Goal: Task Accomplishment & Management: Use online tool/utility

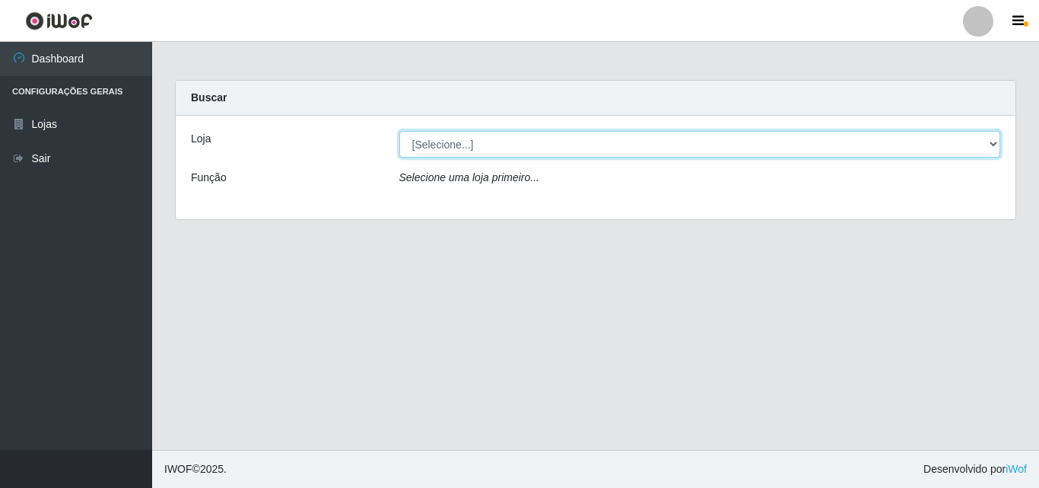
click at [980, 148] on select "[Selecione...] BomQueSó Agreste - Loja 3" at bounding box center [700, 144] width 602 height 27
select select "215"
click at [399, 131] on select "[Selecione...] BomQueSó Agreste - Loja 3" at bounding box center [700, 144] width 602 height 27
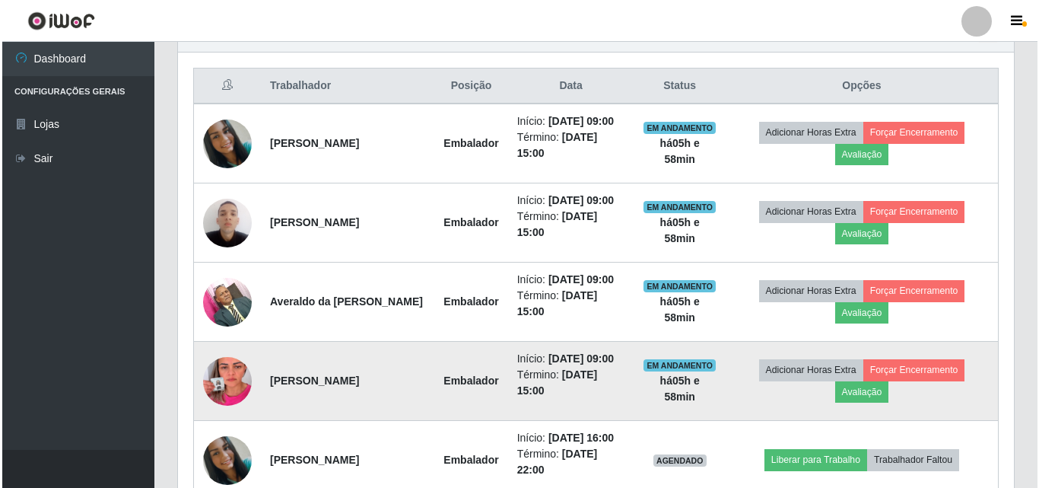
scroll to position [583, 0]
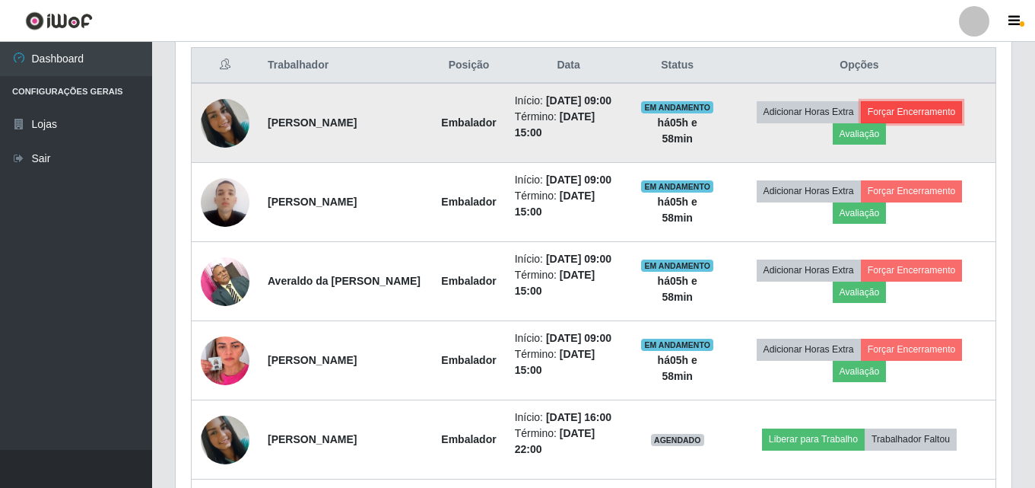
click at [908, 111] on button "Forçar Encerramento" at bounding box center [912, 111] width 102 height 21
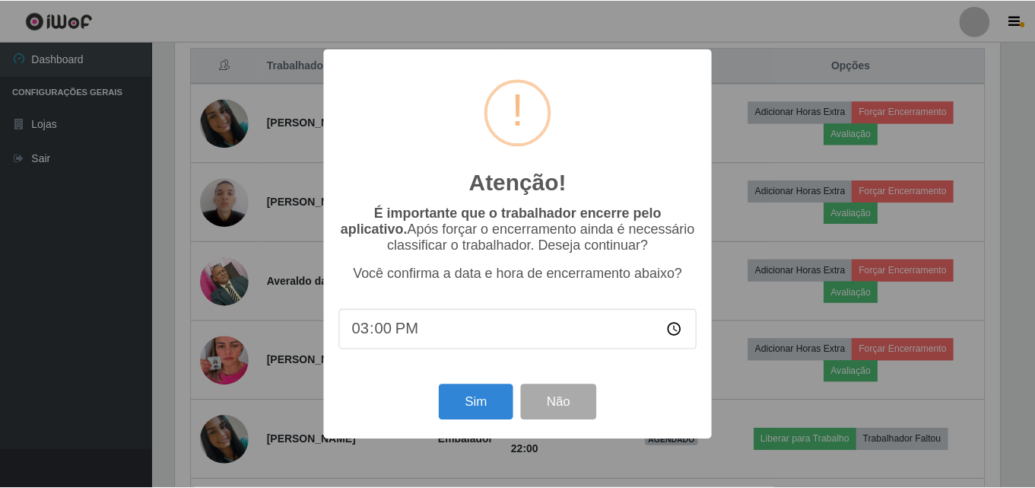
scroll to position [316, 828]
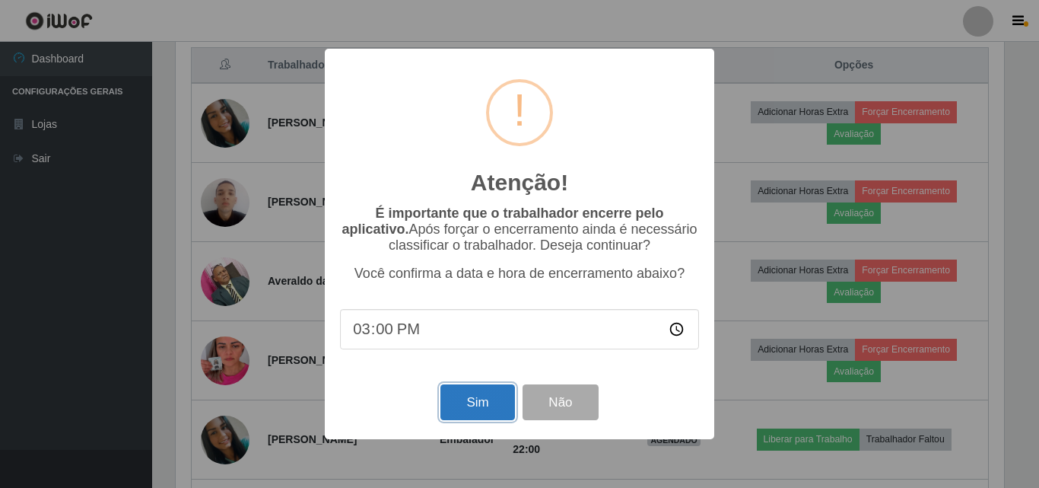
click at [485, 410] on button "Sim" at bounding box center [477, 402] width 74 height 36
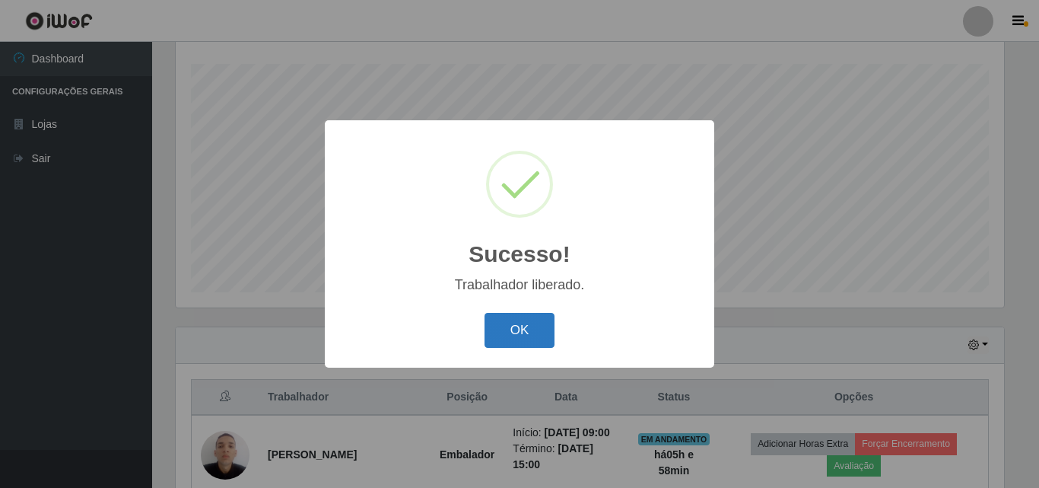
click at [518, 330] on button "OK" at bounding box center [520, 331] width 71 height 36
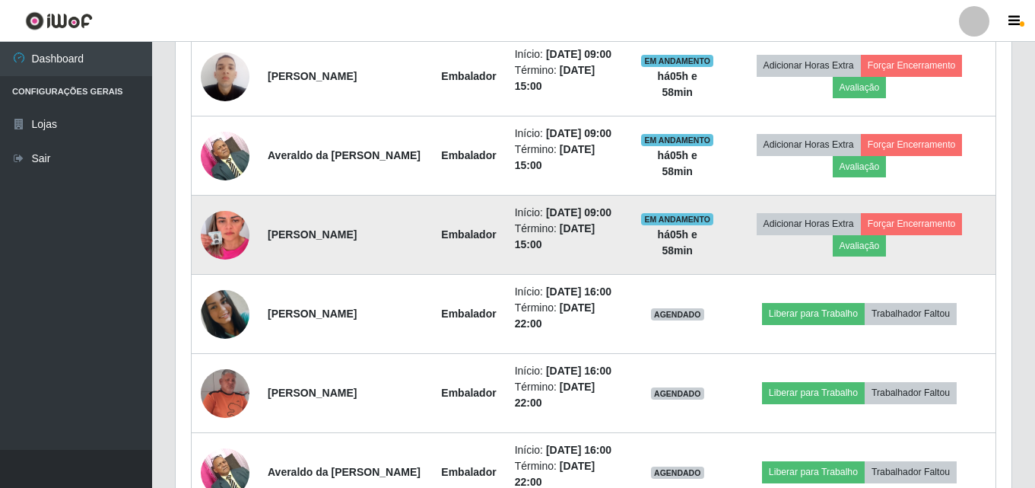
scroll to position [632, 0]
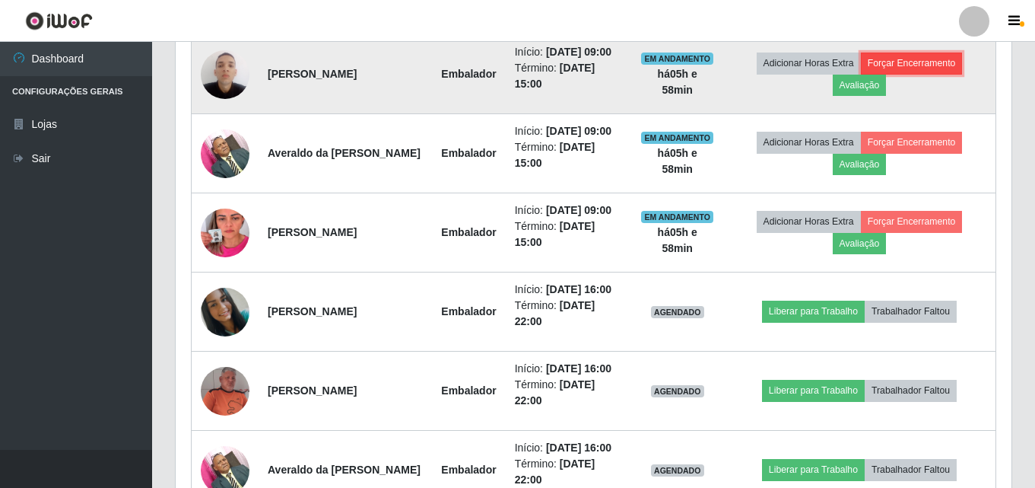
click at [921, 72] on button "Forçar Encerramento" at bounding box center [912, 62] width 102 height 21
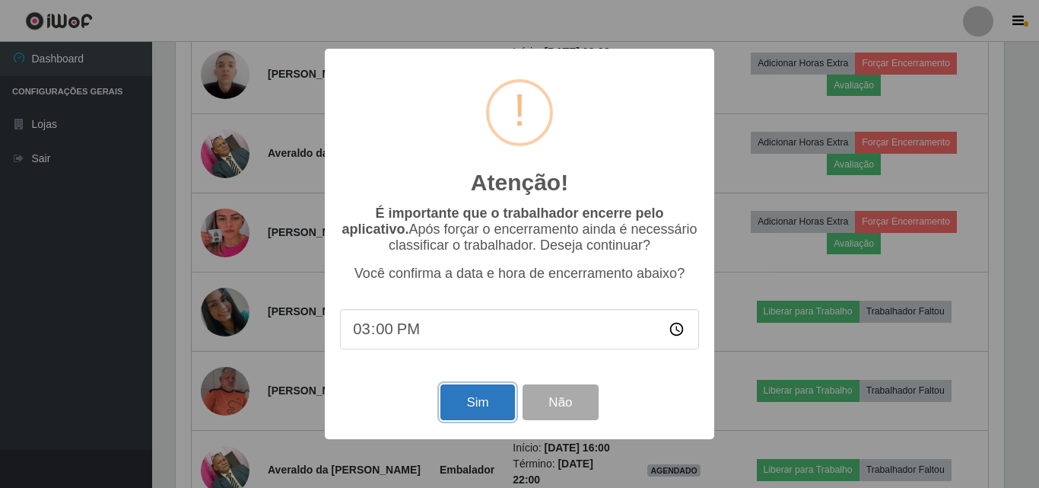
click at [476, 402] on button "Sim" at bounding box center [477, 402] width 74 height 36
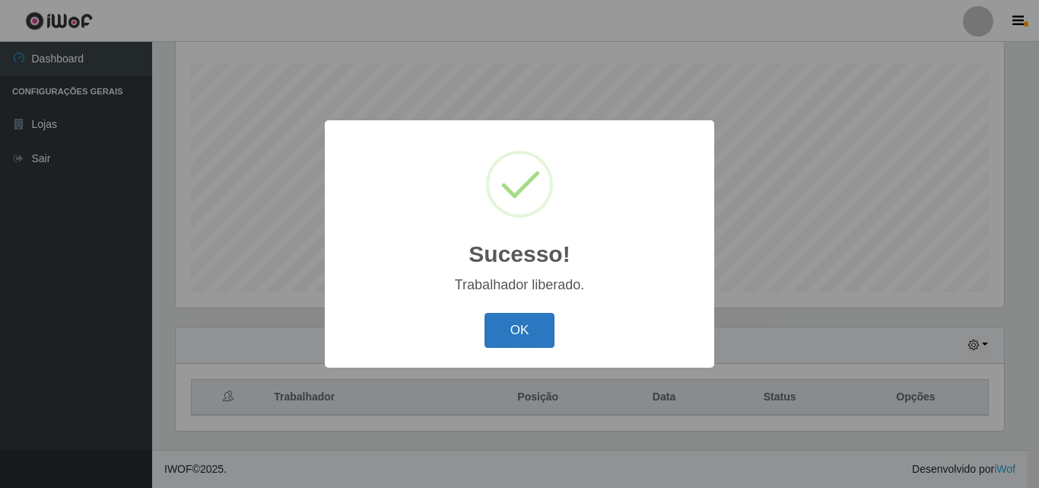
click at [532, 321] on button "OK" at bounding box center [520, 331] width 71 height 36
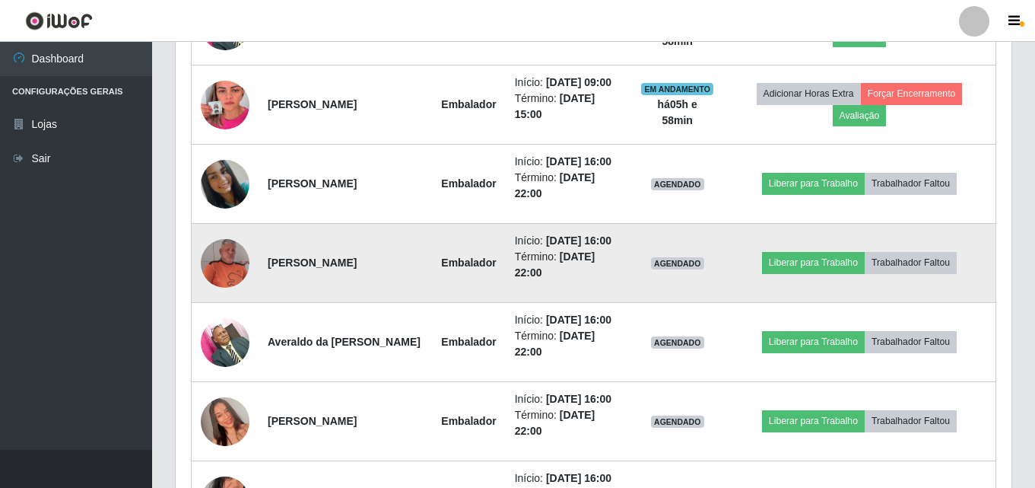
scroll to position [708, 0]
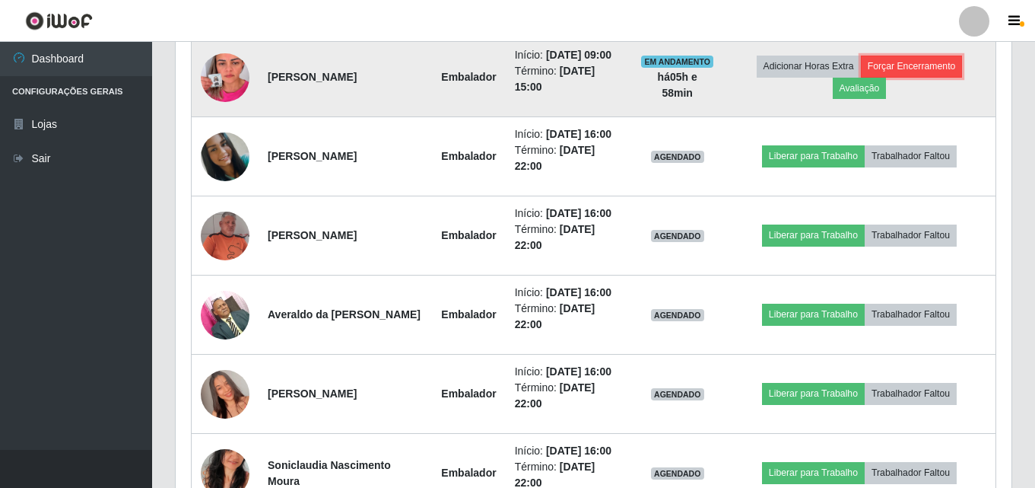
click at [933, 72] on button "Forçar Encerramento" at bounding box center [912, 66] width 102 height 21
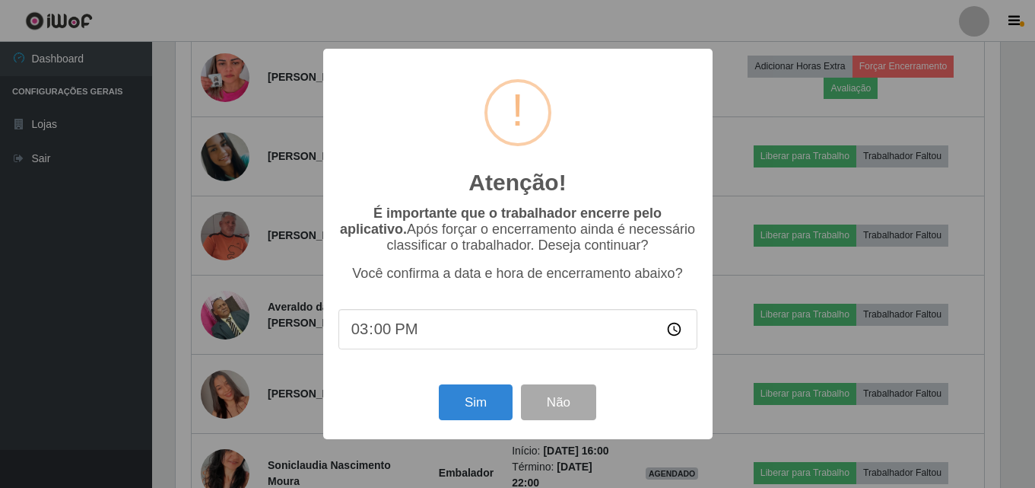
scroll to position [316, 828]
click at [505, 402] on button "Sim" at bounding box center [477, 402] width 74 height 36
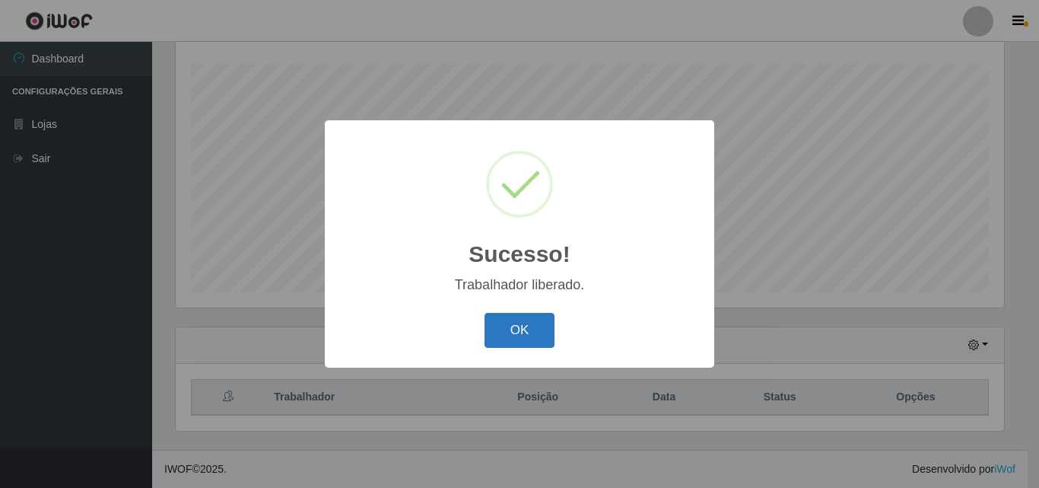
click at [545, 332] on button "OK" at bounding box center [520, 331] width 71 height 36
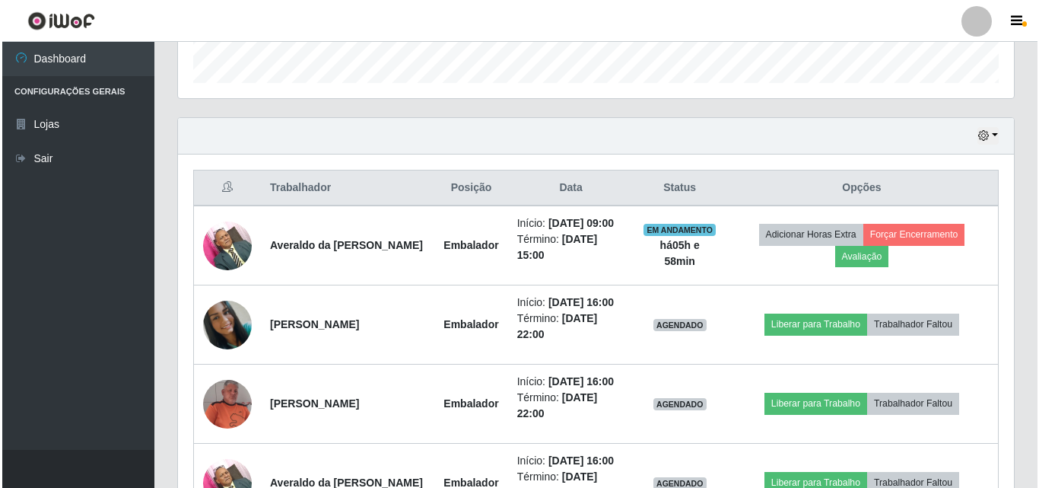
scroll to position [0, 0]
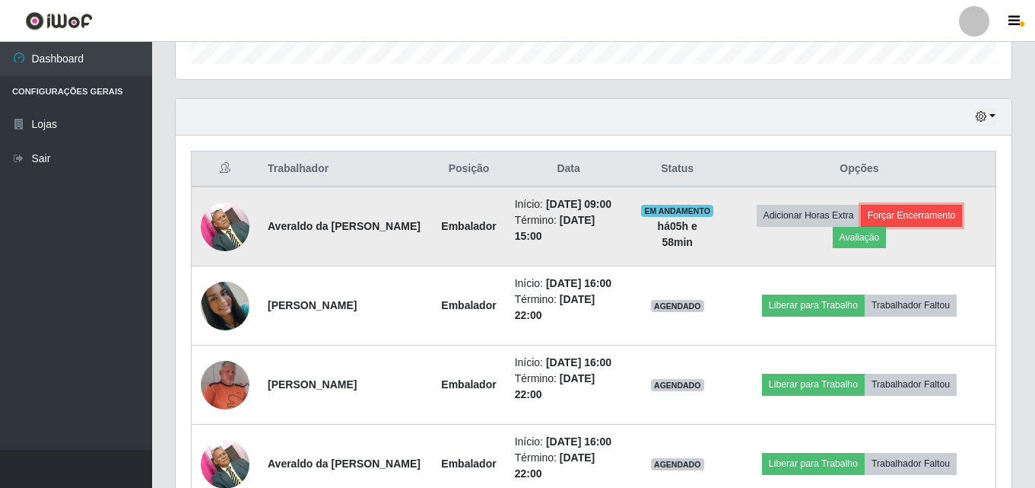
click at [931, 212] on button "Forçar Encerramento" at bounding box center [912, 215] width 102 height 21
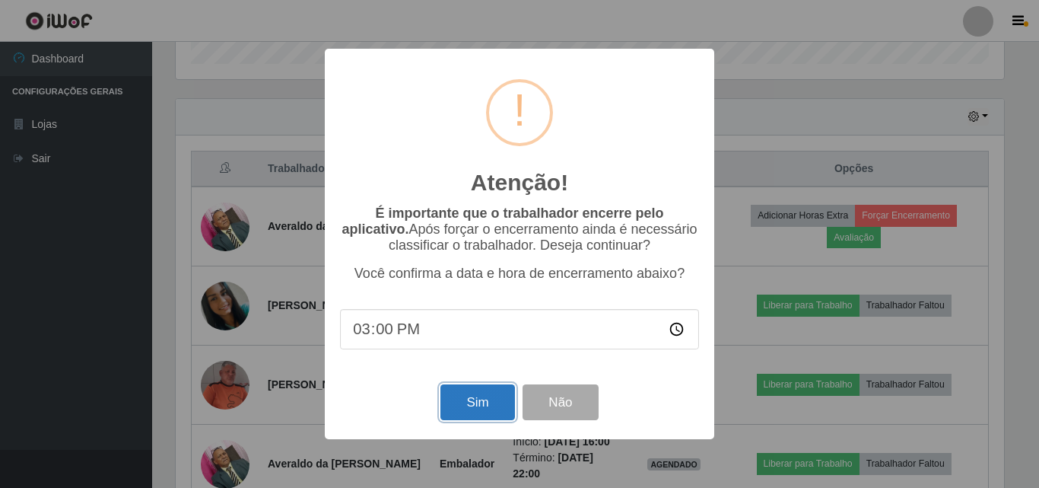
click at [465, 399] on button "Sim" at bounding box center [477, 402] width 74 height 36
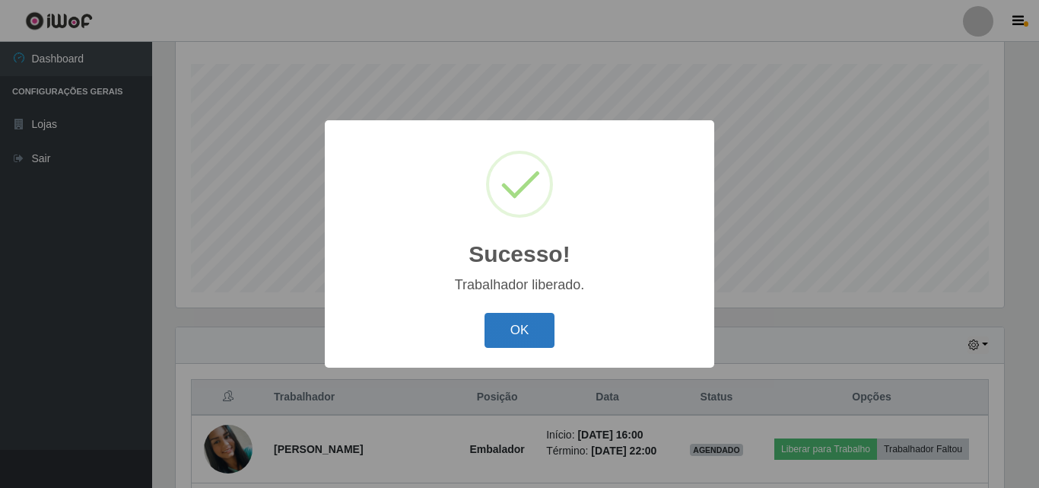
click at [507, 332] on button "OK" at bounding box center [520, 331] width 71 height 36
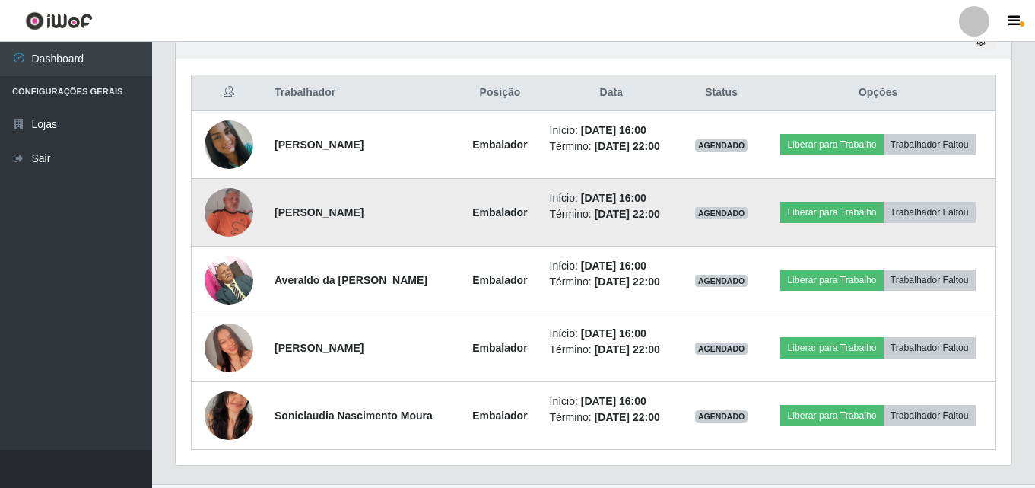
click at [242, 208] on img at bounding box center [229, 212] width 49 height 49
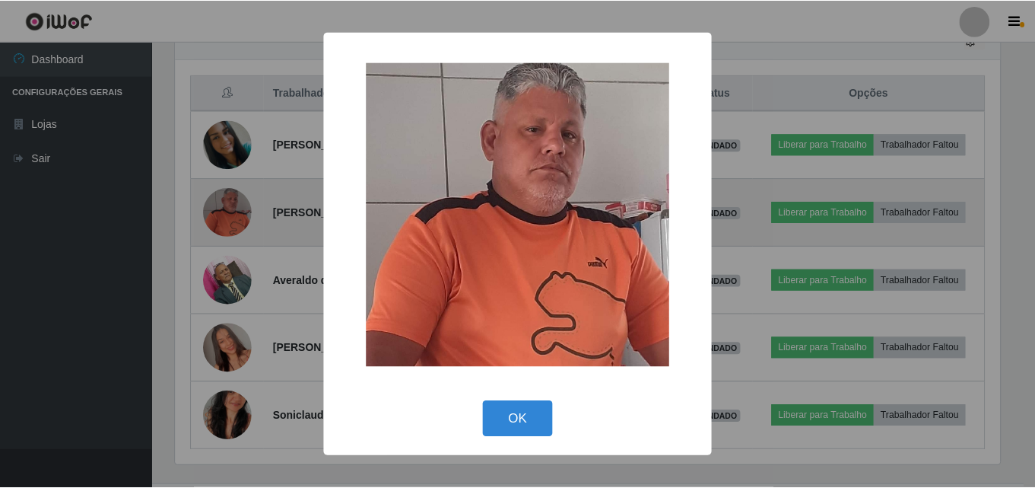
scroll to position [316, 828]
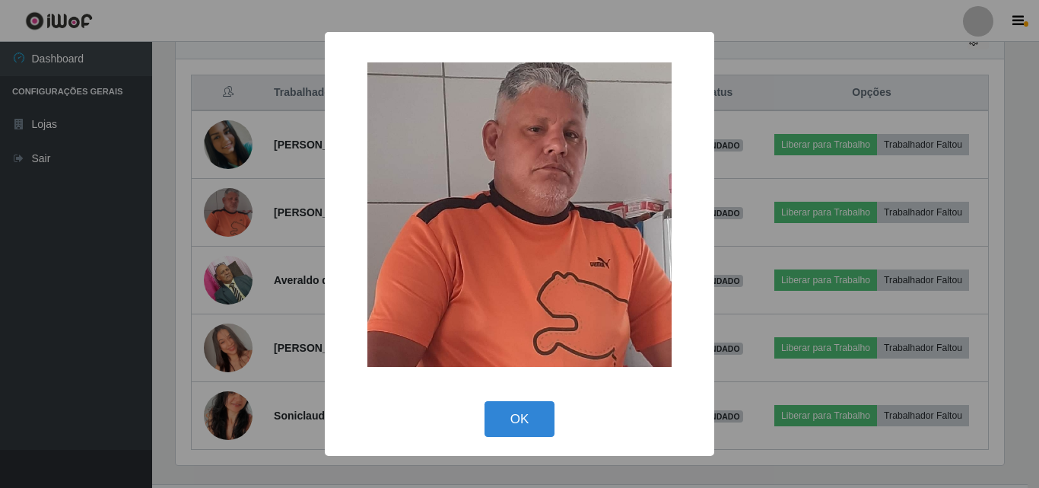
click at [256, 251] on div "× OK Cancel" at bounding box center [519, 244] width 1039 height 488
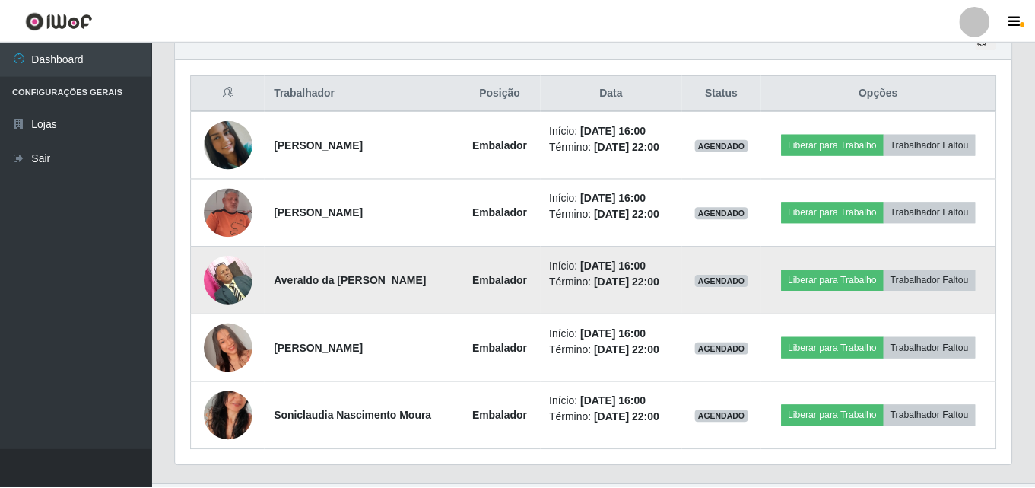
scroll to position [316, 836]
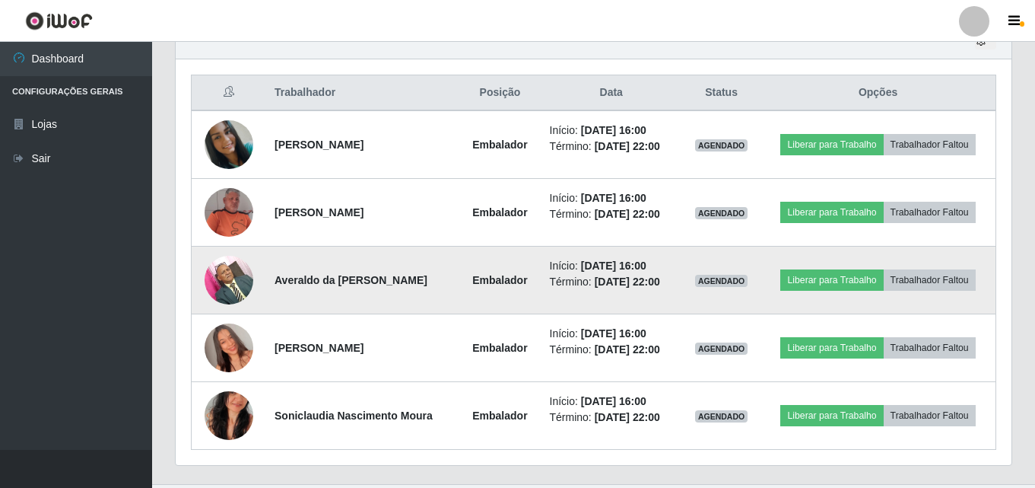
click at [227, 277] on img at bounding box center [229, 279] width 49 height 65
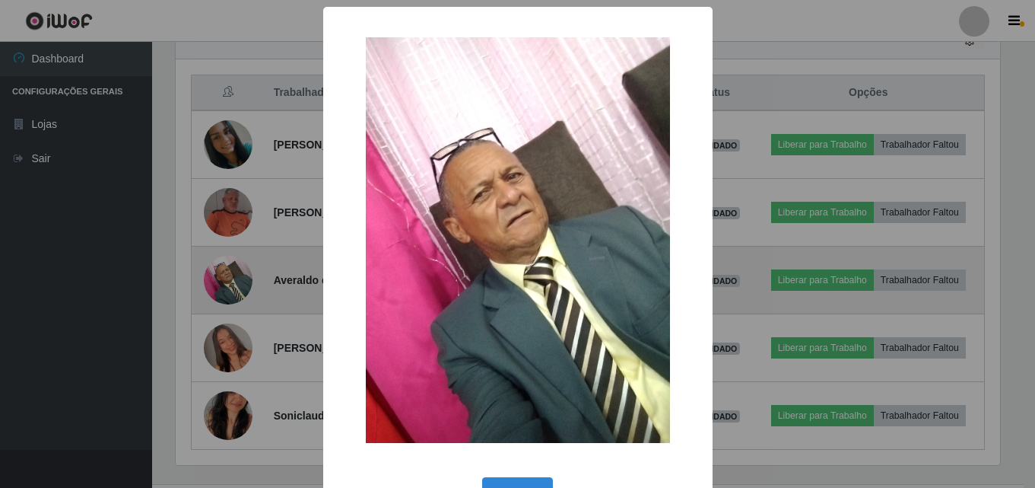
scroll to position [316, 828]
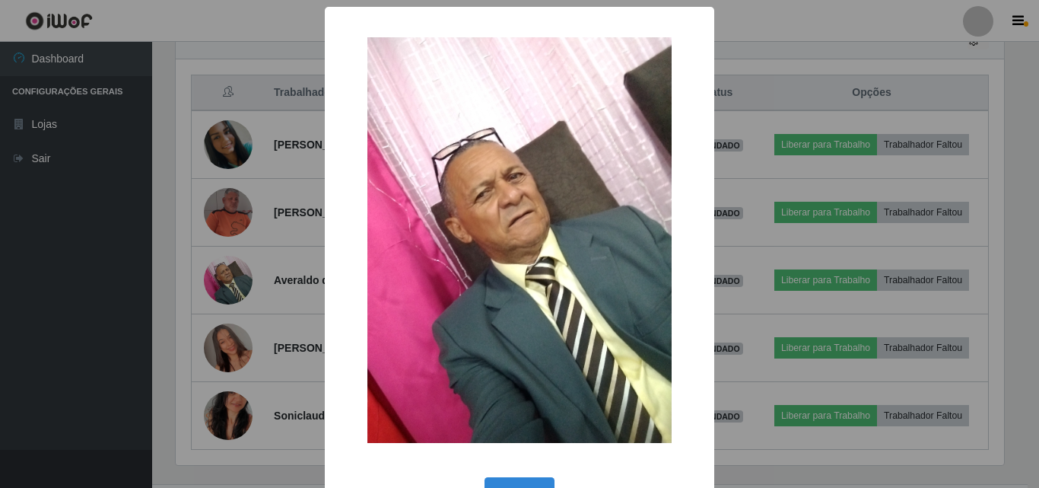
click at [266, 253] on div "× OK Cancel" at bounding box center [519, 244] width 1039 height 488
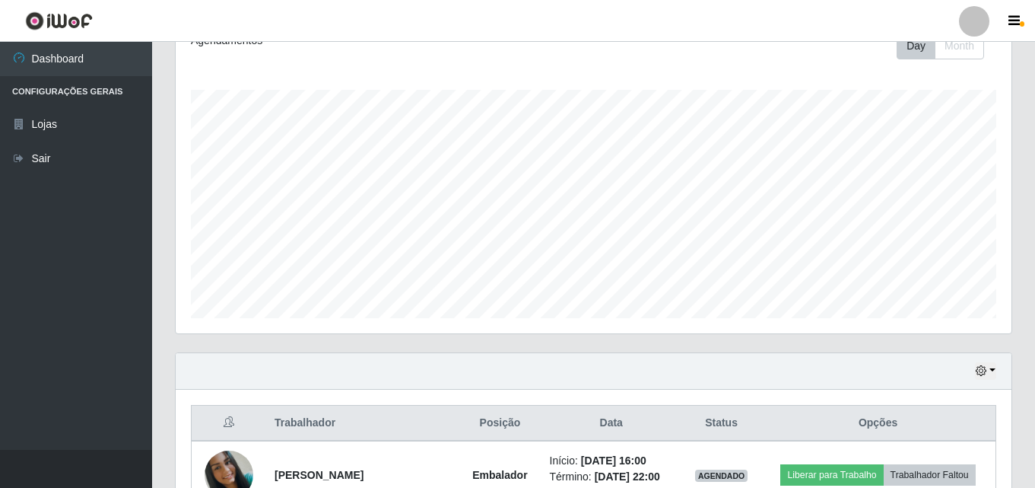
scroll to position [210, 0]
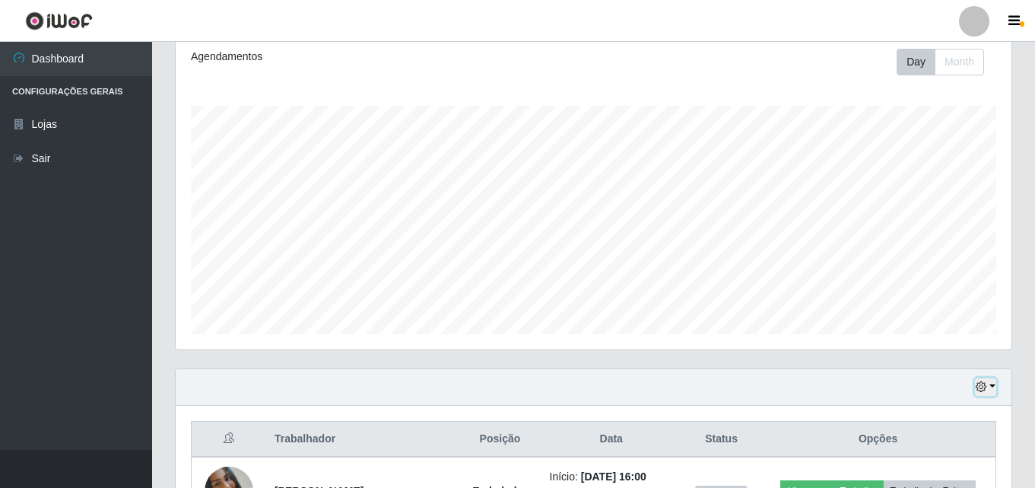
click at [990, 383] on button "button" at bounding box center [985, 386] width 21 height 17
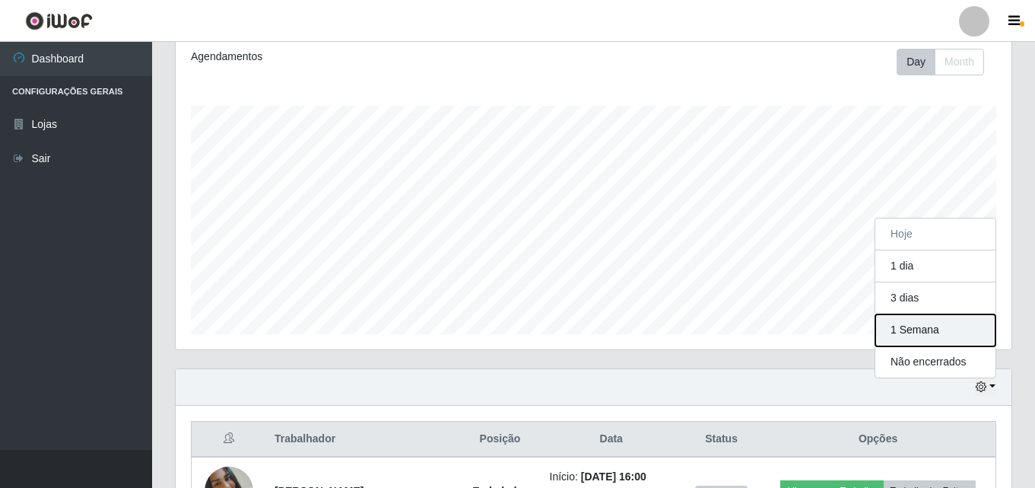
click at [924, 326] on button "1 Semana" at bounding box center [936, 330] width 120 height 32
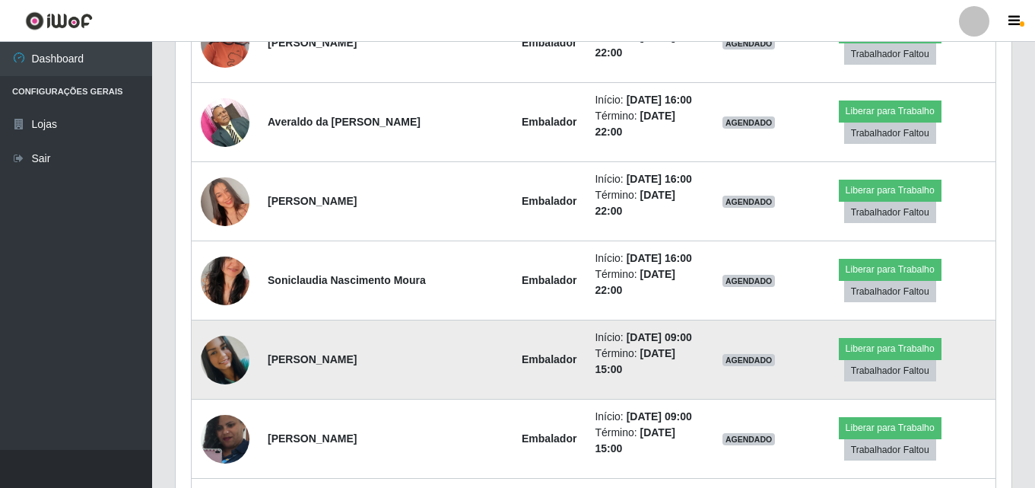
scroll to position [818, 0]
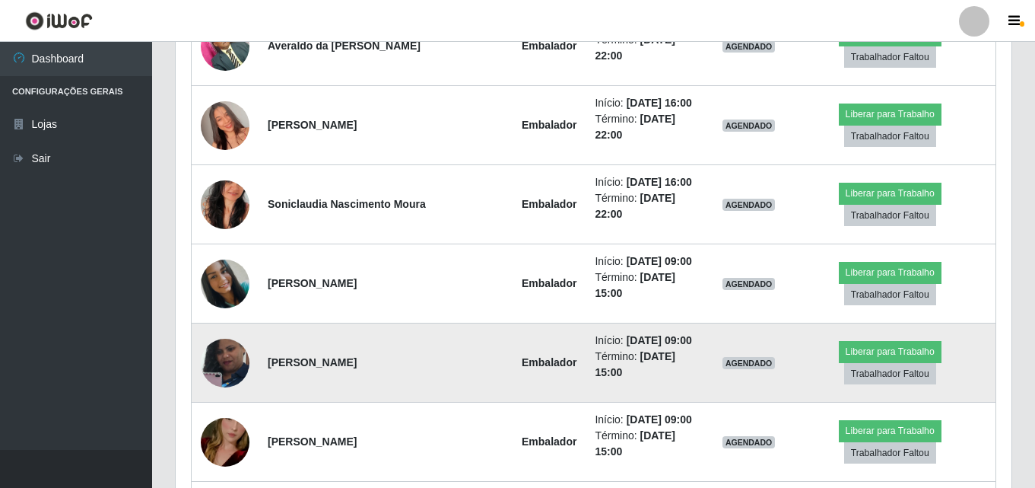
click at [227, 319] on img at bounding box center [225, 362] width 49 height 87
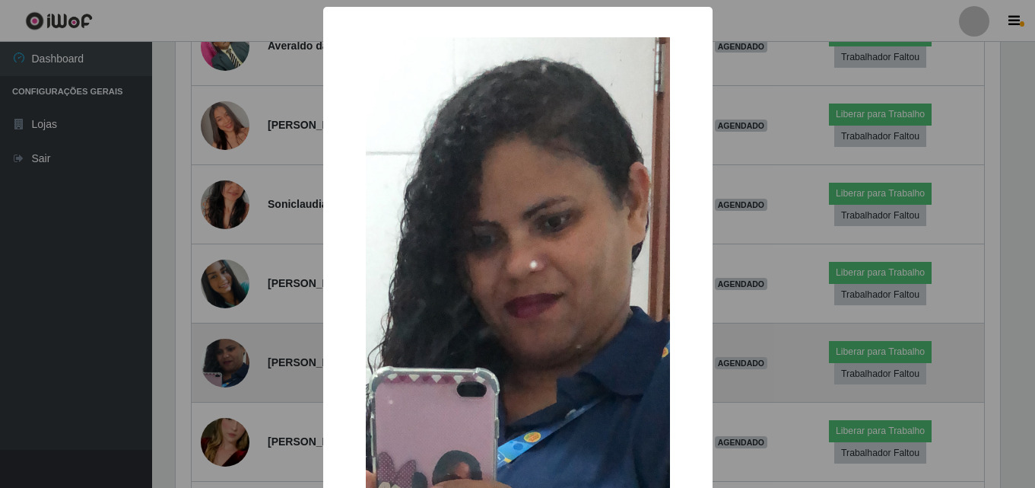
scroll to position [316, 828]
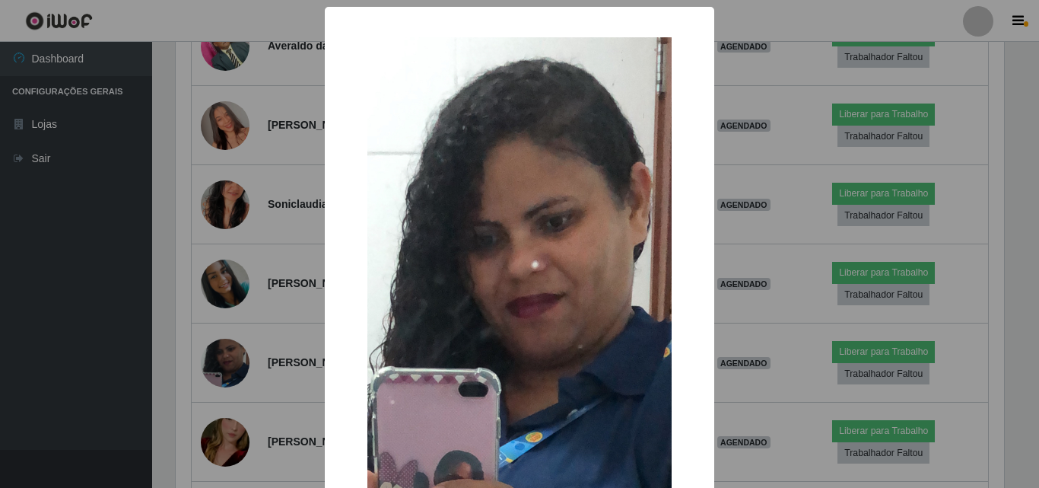
click at [256, 267] on div "× OK Cancel" at bounding box center [519, 244] width 1039 height 488
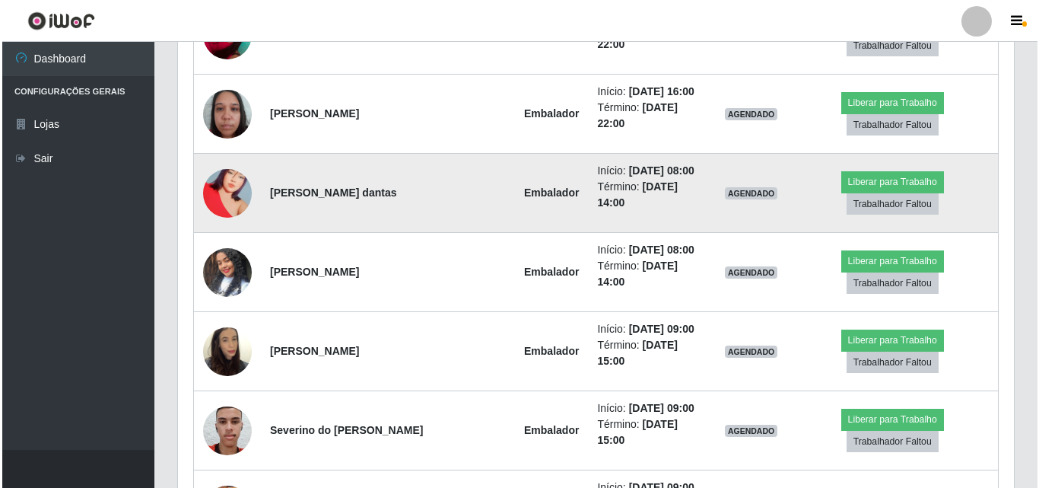
scroll to position [1655, 0]
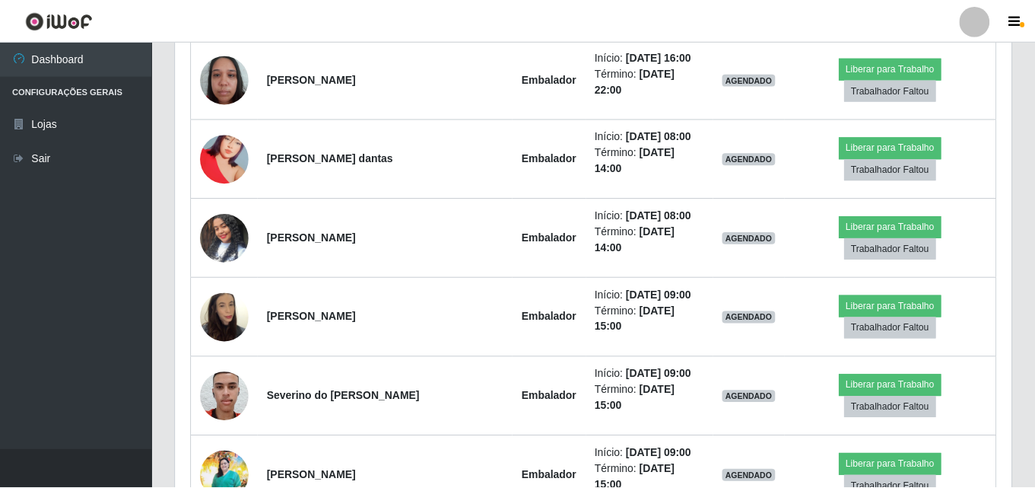
scroll to position [316, 828]
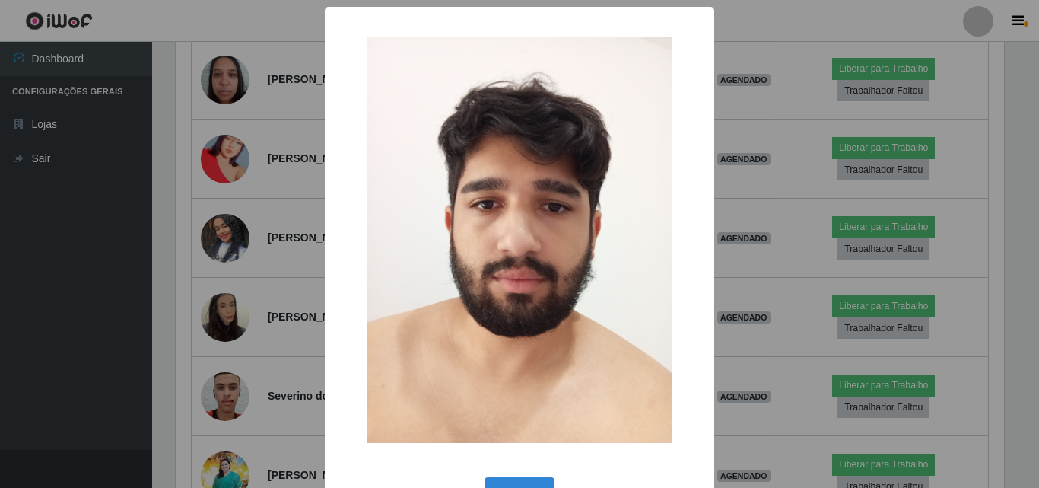
click at [240, 332] on div "× OK Cancel" at bounding box center [519, 244] width 1039 height 488
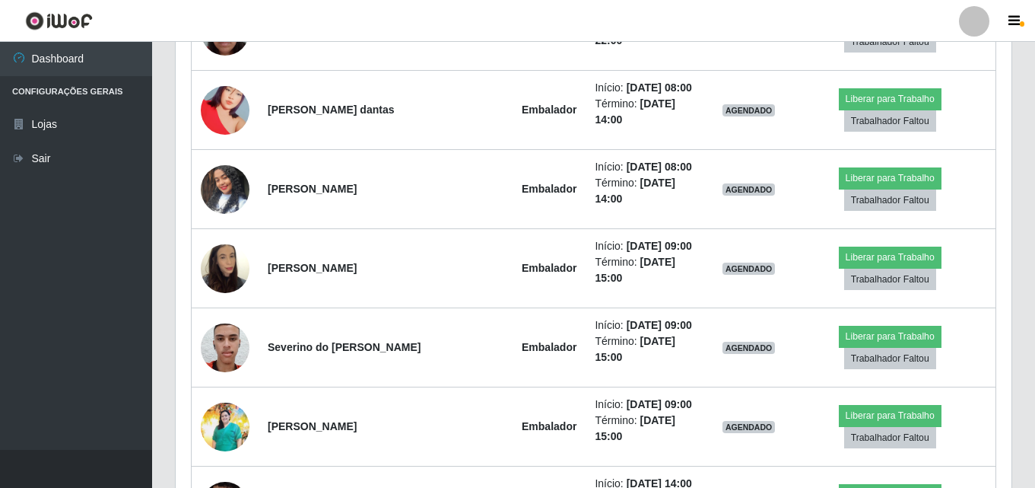
scroll to position [1731, 0]
